Goal: Task Accomplishment & Management: Use online tool/utility

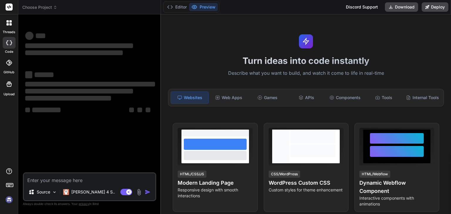
type textarea "x"
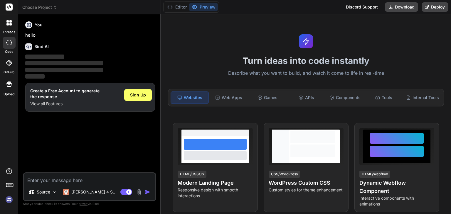
click at [52, 181] on textarea at bounding box center [90, 179] width 132 height 11
type textarea "c"
type textarea "x"
type textarea "cr"
type textarea "x"
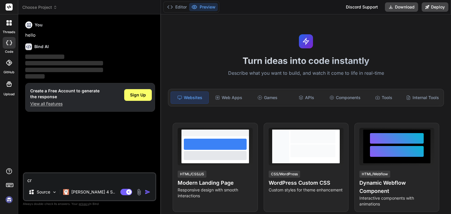
type textarea "cre"
type textarea "x"
type textarea "crea"
type textarea "x"
type textarea "creat"
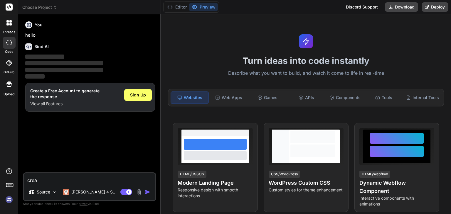
type textarea "x"
type textarea "create"
type textarea "x"
type textarea "create"
type textarea "x"
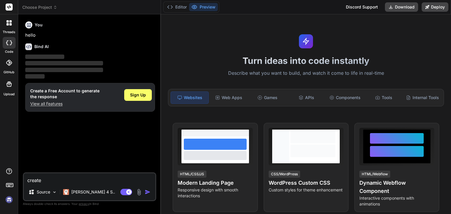
type textarea "create b"
type textarea "x"
type textarea "create bo"
type textarea "x"
type textarea "create bol"
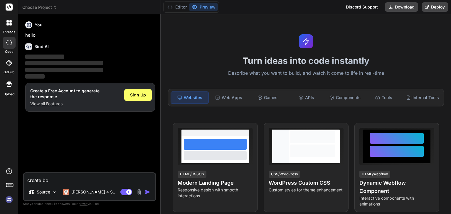
type textarea "x"
type textarea "create bolg"
type textarea "x"
type textarea "create bolg"
type textarea "x"
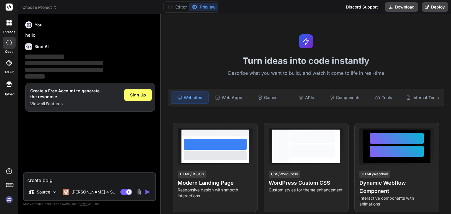
type textarea "create bolg d"
type textarea "x"
type textarea "create bolg da"
type textarea "x"
type textarea "create bolg das"
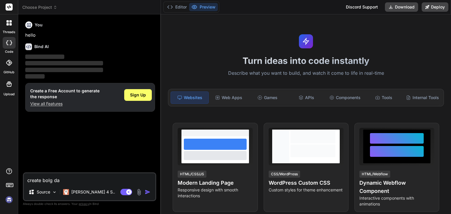
type textarea "x"
type textarea "create bolg dasb"
type textarea "x"
type textarea "create bolg dasbo"
type textarea "x"
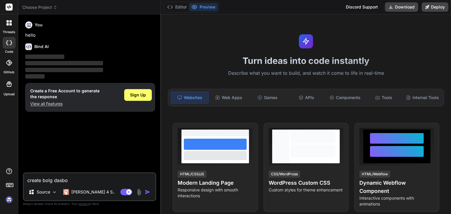
type textarea "create bolg dasboa"
type textarea "x"
type textarea "create bolg dasboar"
type textarea "x"
type textarea "create bolg dasboard"
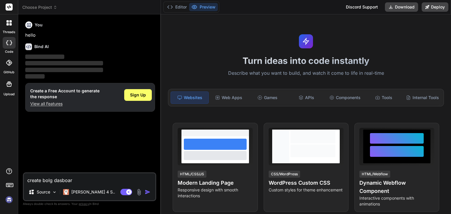
type textarea "x"
type textarea "create bolg dasboard"
type textarea "x"
type textarea "create bolg dasboard"
type textarea "x"
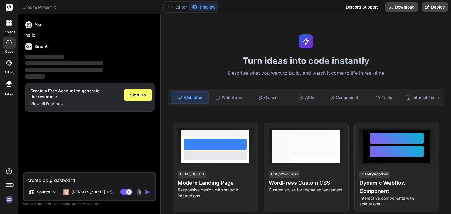
type textarea "create bolg dasboard i"
type textarea "x"
type textarea "create bolg dasboard in"
type textarea "x"
type textarea "create bolg dasboard in"
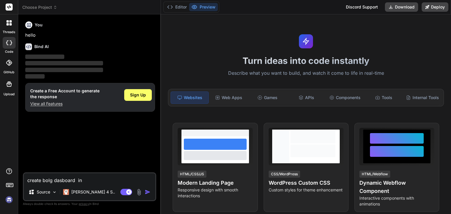
type textarea "x"
type textarea "create bolg dasboard in r"
type textarea "x"
type textarea "create bolg dasboard in re"
type textarea "x"
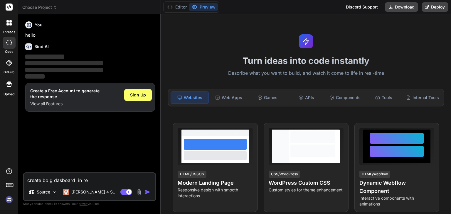
type textarea "create bolg dasboard in rea"
type textarea "x"
type textarea "create bolg dasboard in reac"
type textarea "x"
type textarea "create bolg dasboard in react"
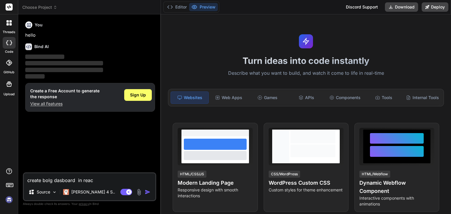
type textarea "x"
type textarea "create bolg dasboard in react"
type textarea "x"
type textarea "create bolg dasboard in react j"
type textarea "x"
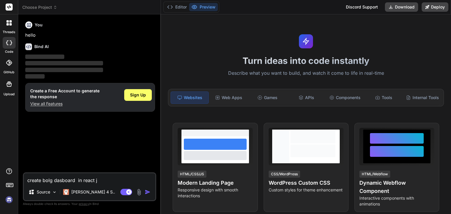
type textarea "create bolg dasboard in react js"
type textarea "x"
type textarea "create bolg dasboard in react js"
click at [147, 191] on img "button" at bounding box center [148, 192] width 6 height 6
